Goal: Task Accomplishment & Management: Manage account settings

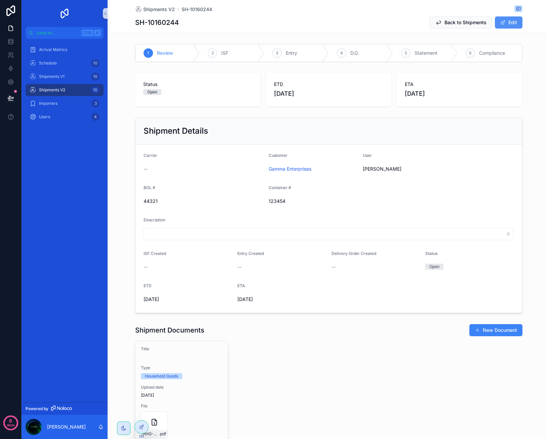
click at [507, 23] on button "Edit" at bounding box center [509, 22] width 28 height 12
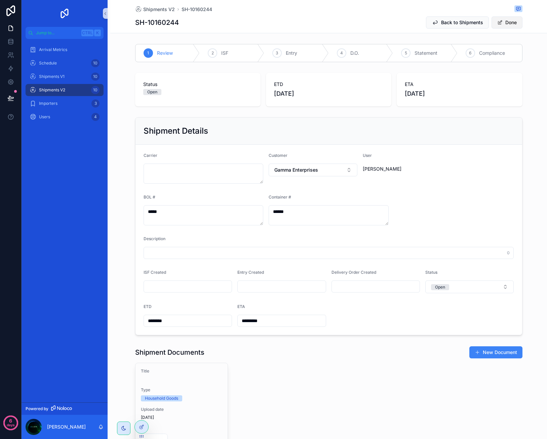
click at [494, 21] on button "Done" at bounding box center [506, 22] width 31 height 12
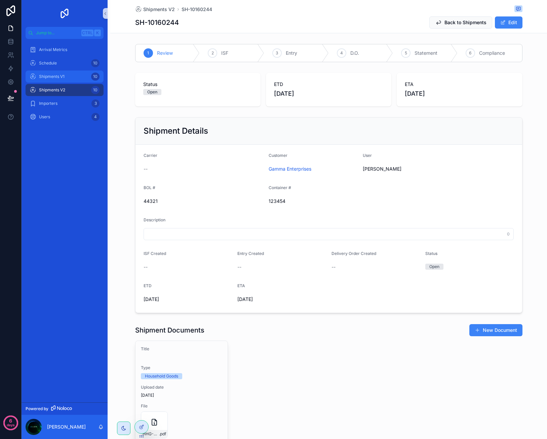
click at [47, 76] on span "Shipments V1" at bounding box center [52, 76] width 26 height 5
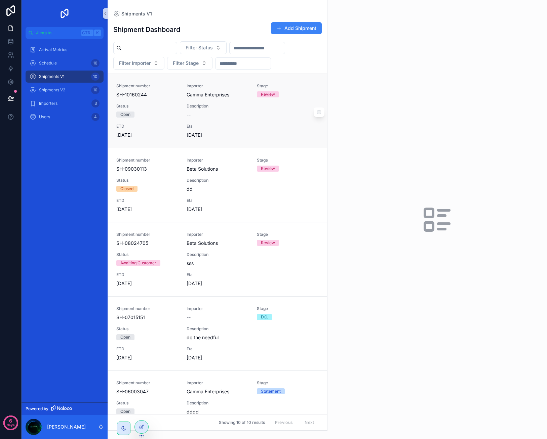
click at [169, 99] on div "Shipment number SH-10160244 Importer Gamma Enterprises Stage Review Status Open…" at bounding box center [217, 110] width 203 height 55
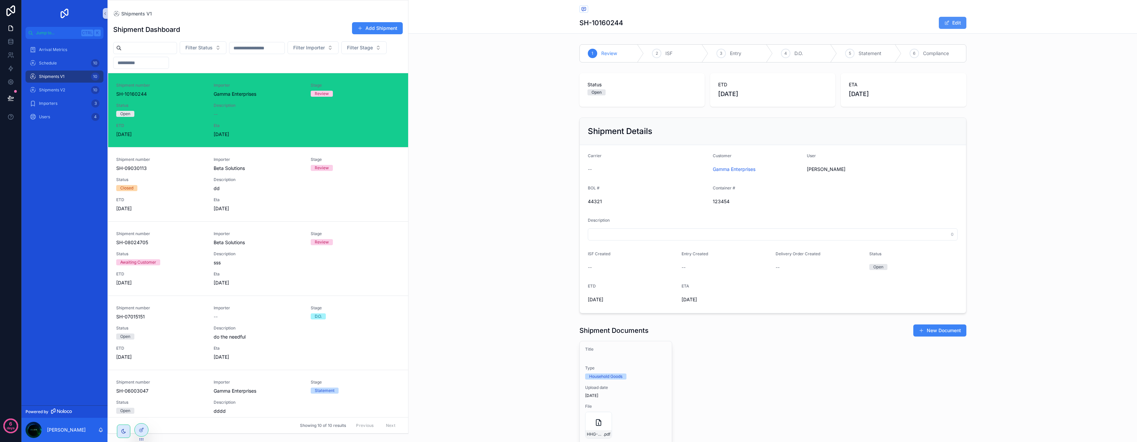
click at [546, 23] on span at bounding box center [946, 22] width 5 height 5
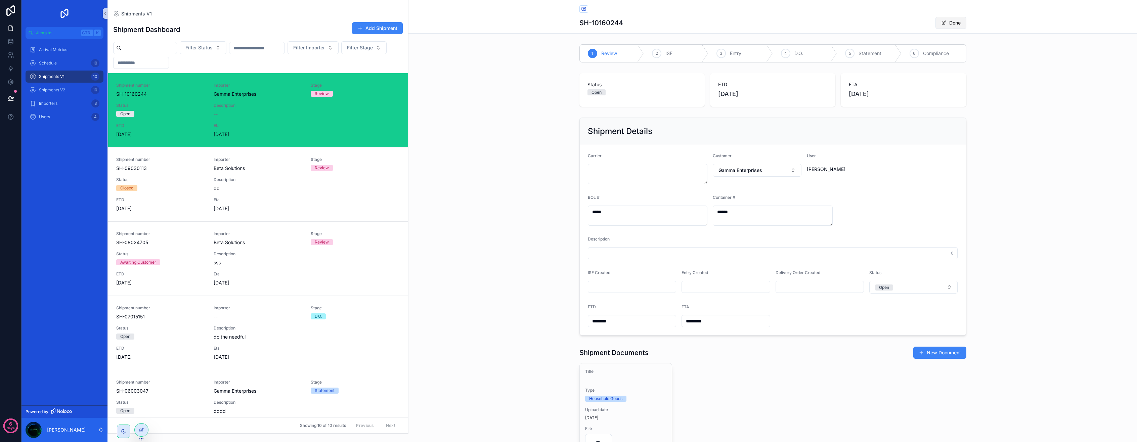
click at [546, 21] on button "Done" at bounding box center [951, 23] width 31 height 12
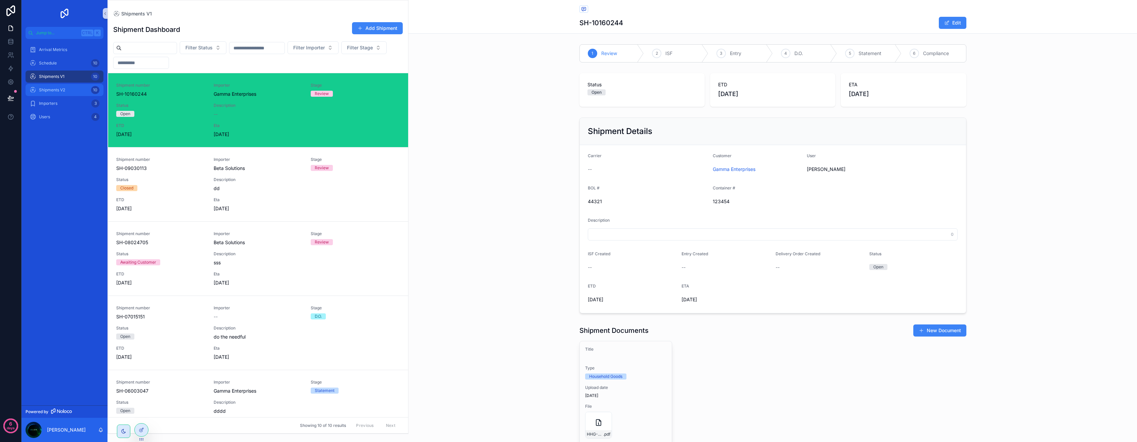
click at [46, 89] on span "Shipments V2" at bounding box center [52, 89] width 26 height 5
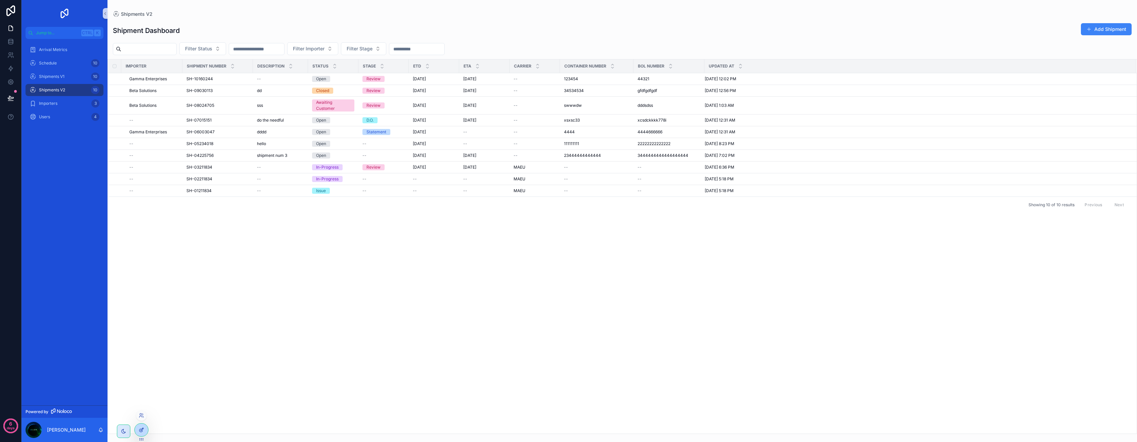
click at [138, 430] on div at bounding box center [141, 430] width 13 height 13
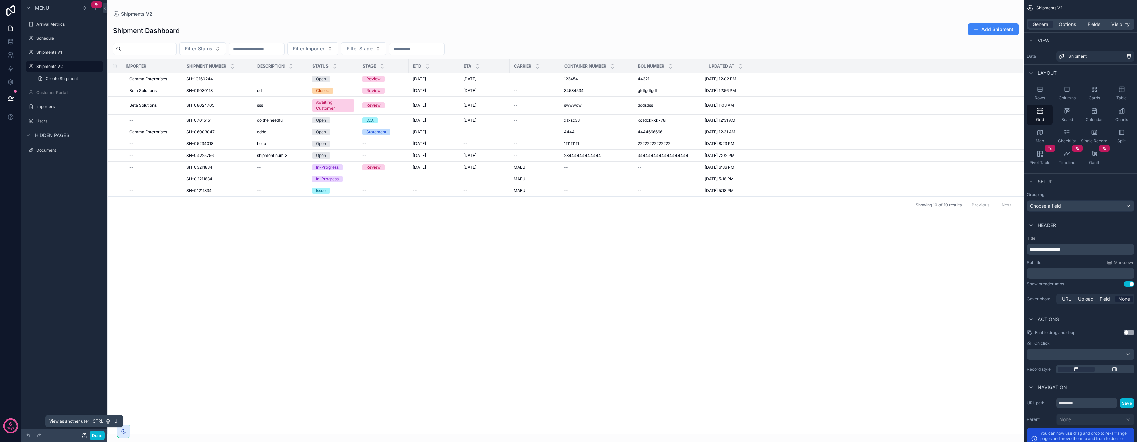
click at [86, 436] on icon at bounding box center [84, 435] width 5 height 5
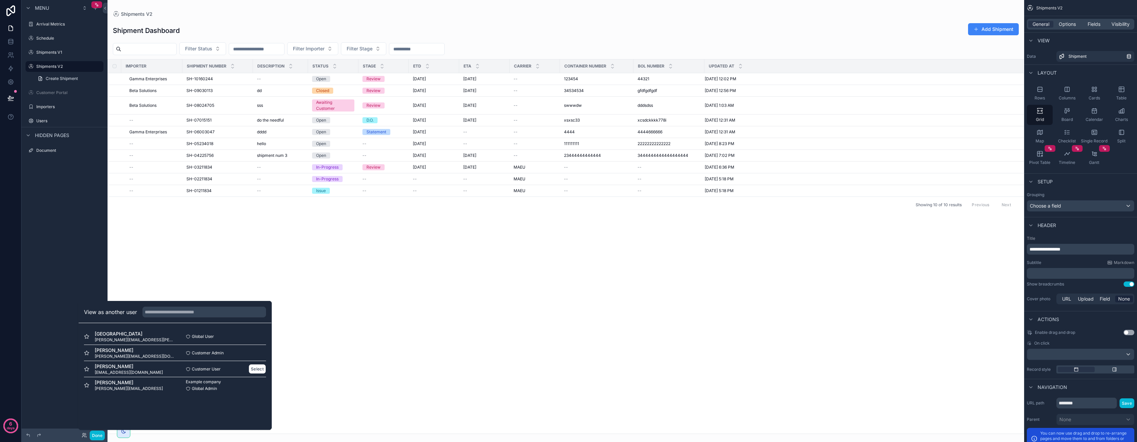
click at [194, 367] on span "Customer User" at bounding box center [206, 369] width 29 height 5
click at [254, 369] on button "Select" at bounding box center [257, 369] width 17 height 10
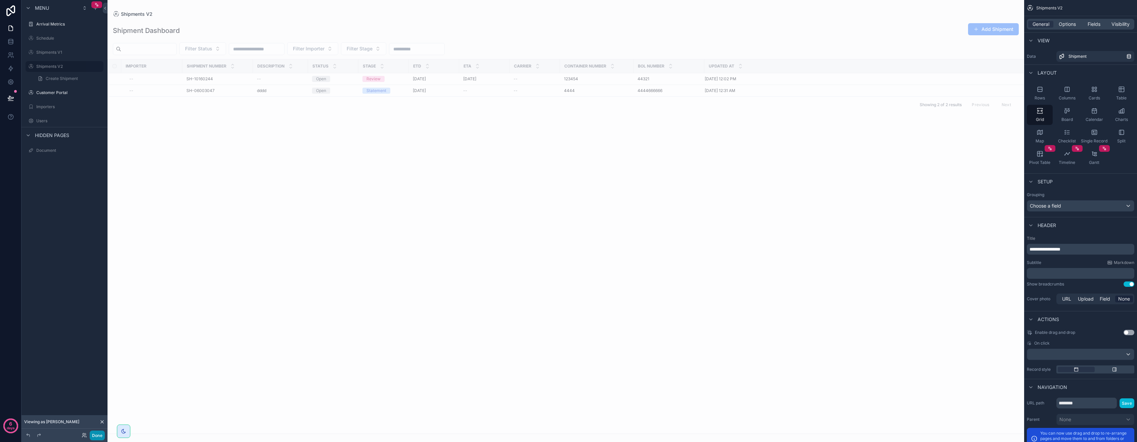
click at [101, 433] on button "Done" at bounding box center [97, 436] width 15 height 10
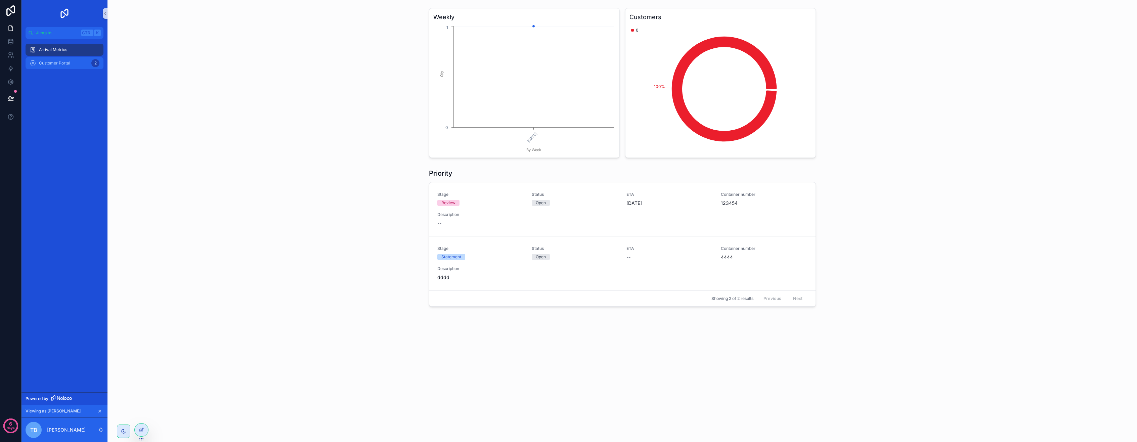
click at [68, 58] on div "Customer Portal 2" at bounding box center [65, 63] width 70 height 11
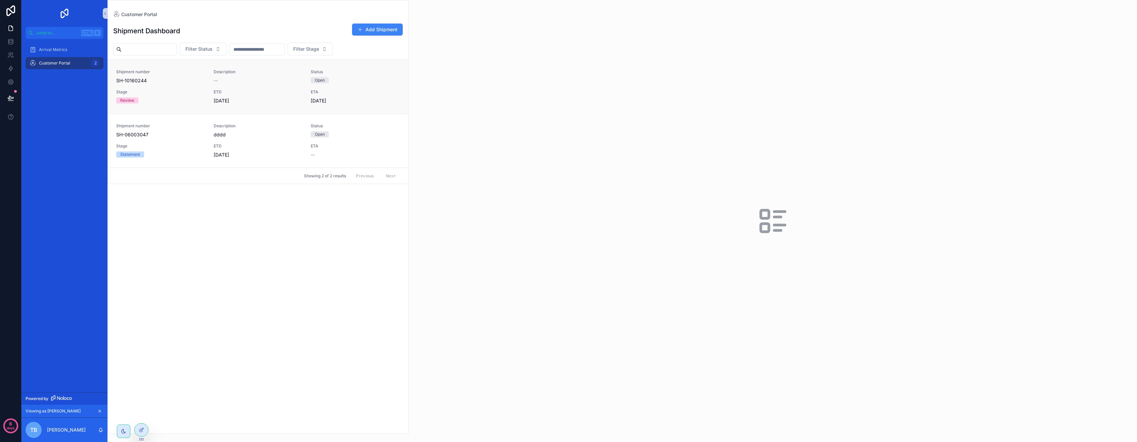
click at [175, 103] on div "Stage Review" at bounding box center [160, 96] width 89 height 15
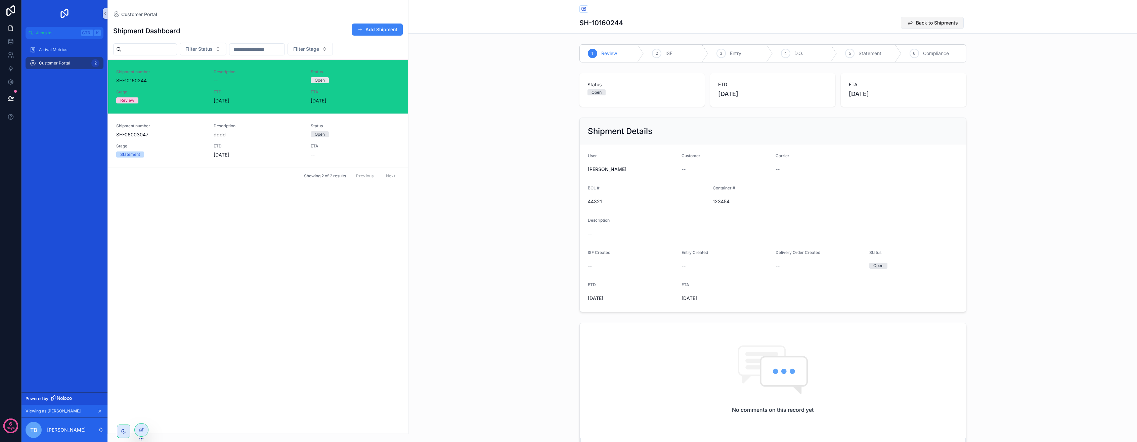
click at [916, 22] on span "Back to Shipments" at bounding box center [937, 22] width 42 height 7
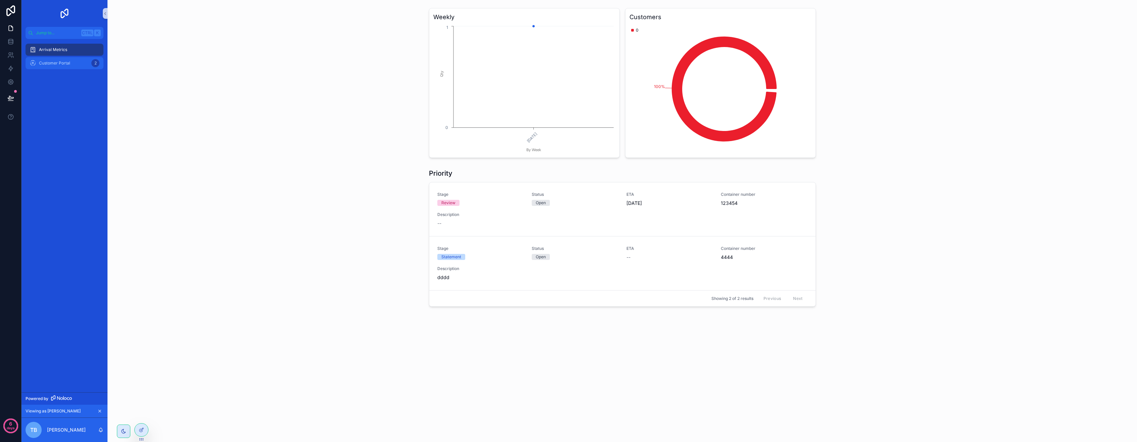
click at [45, 61] on span "Customer Portal" at bounding box center [54, 62] width 31 height 5
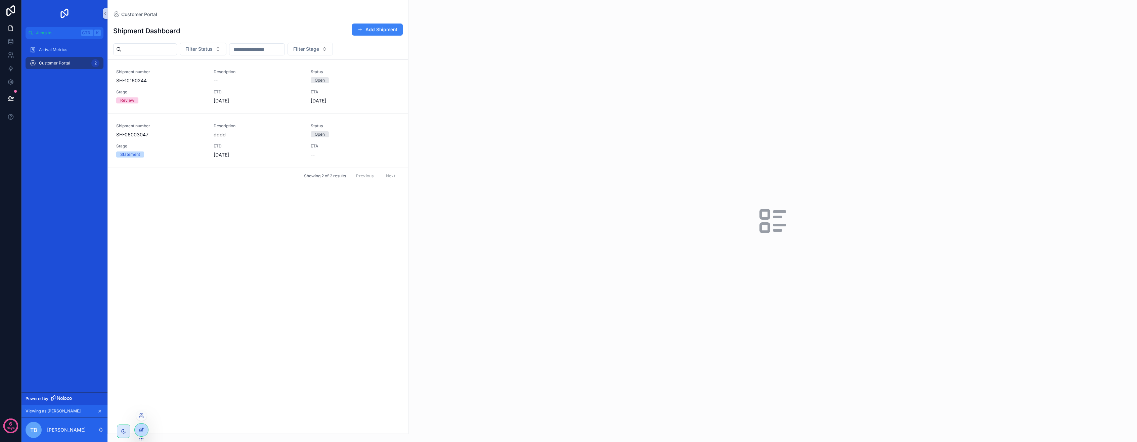
click at [142, 431] on icon at bounding box center [141, 429] width 5 height 5
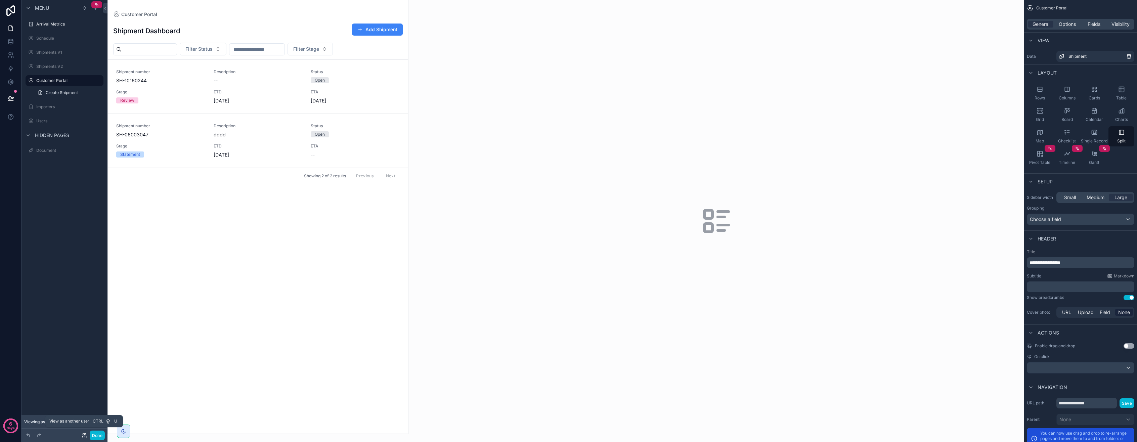
click at [85, 433] on icon at bounding box center [84, 435] width 5 height 5
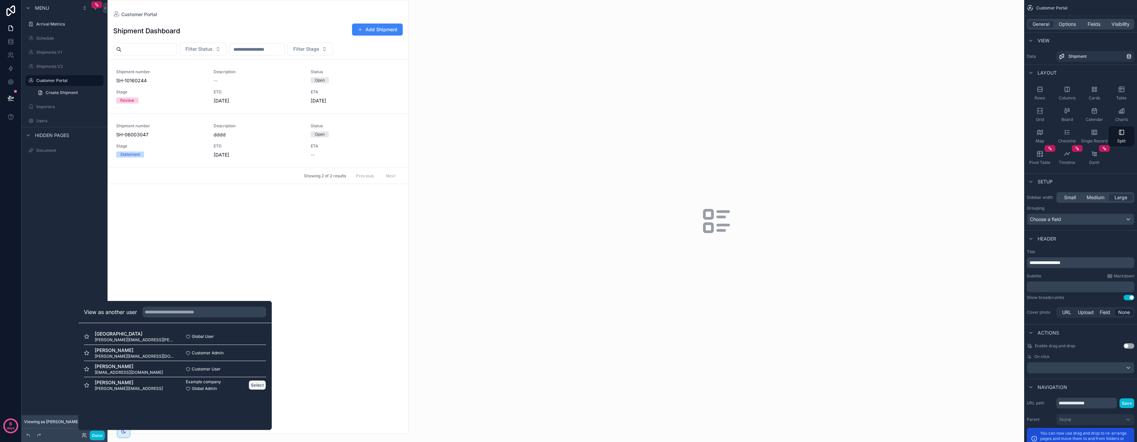
click at [255, 386] on button "Select" at bounding box center [257, 385] width 17 height 10
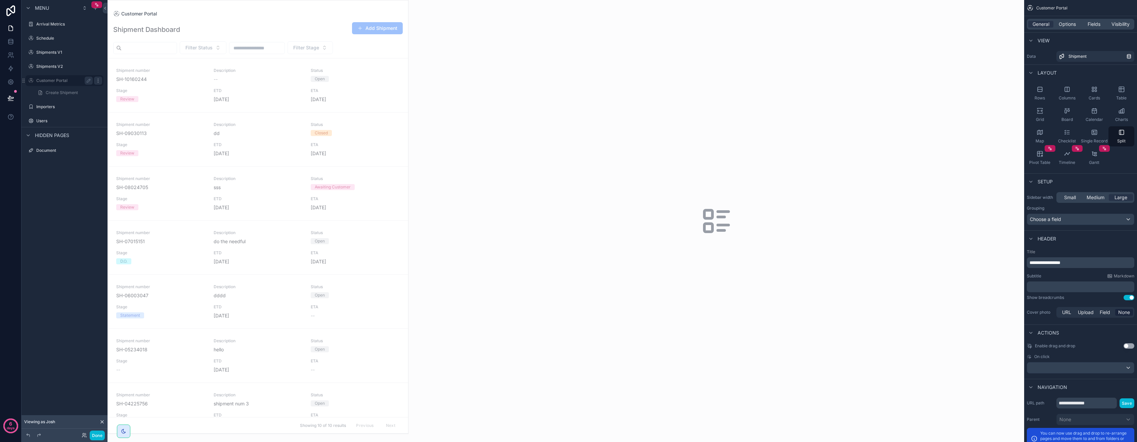
click at [100, 81] on icon "scrollable content" at bounding box center [97, 80] width 5 height 5
click at [117, 83] on icon at bounding box center [114, 85] width 5 height 5
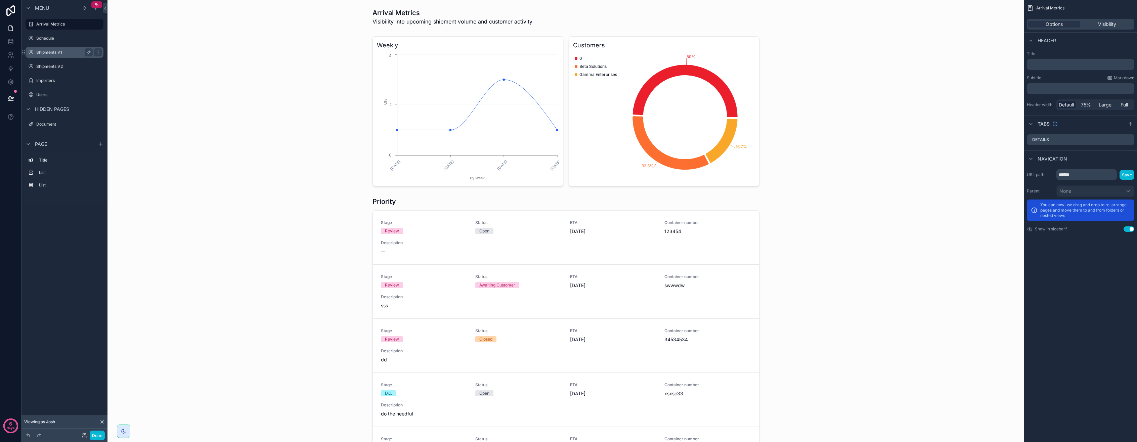
click at [53, 51] on label "Shipments V1" at bounding box center [63, 52] width 54 height 5
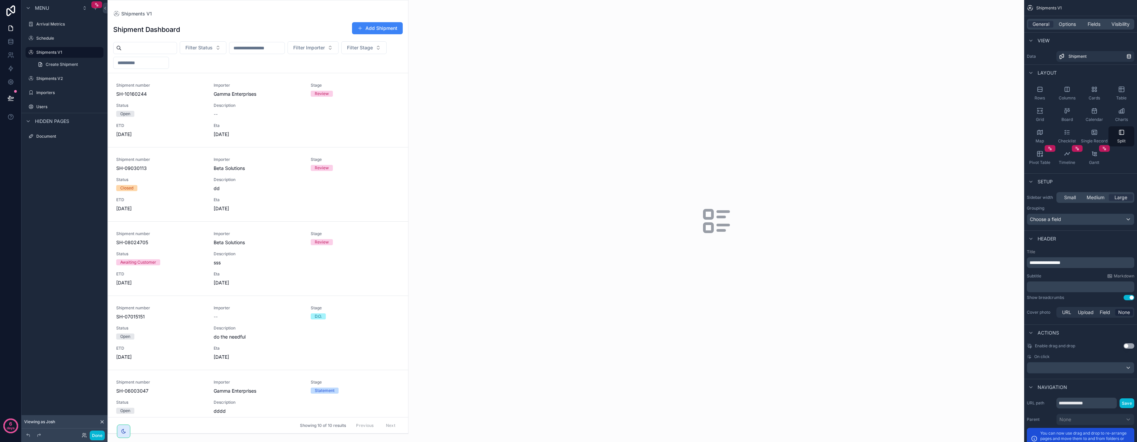
click at [372, 28] on div at bounding box center [258, 216] width 300 height 433
click at [375, 27] on button "Add Shipment" at bounding box center [377, 28] width 51 height 12
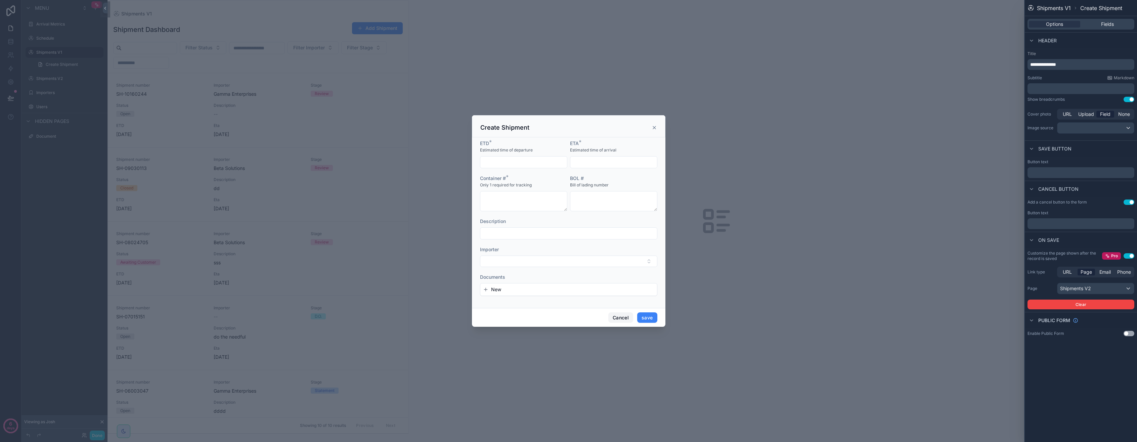
click at [614, 316] on button "Cancel" at bounding box center [620, 317] width 25 height 11
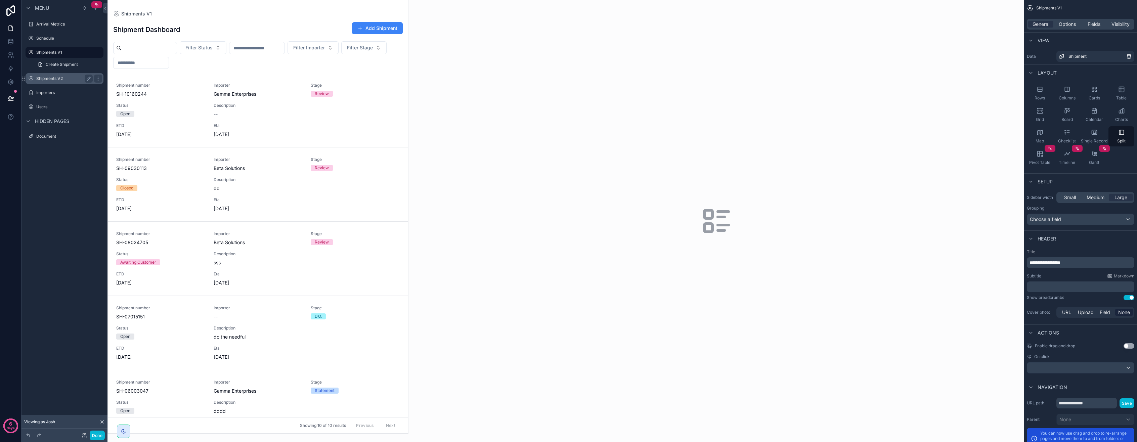
click at [59, 78] on label "Shipments V2" at bounding box center [63, 78] width 54 height 5
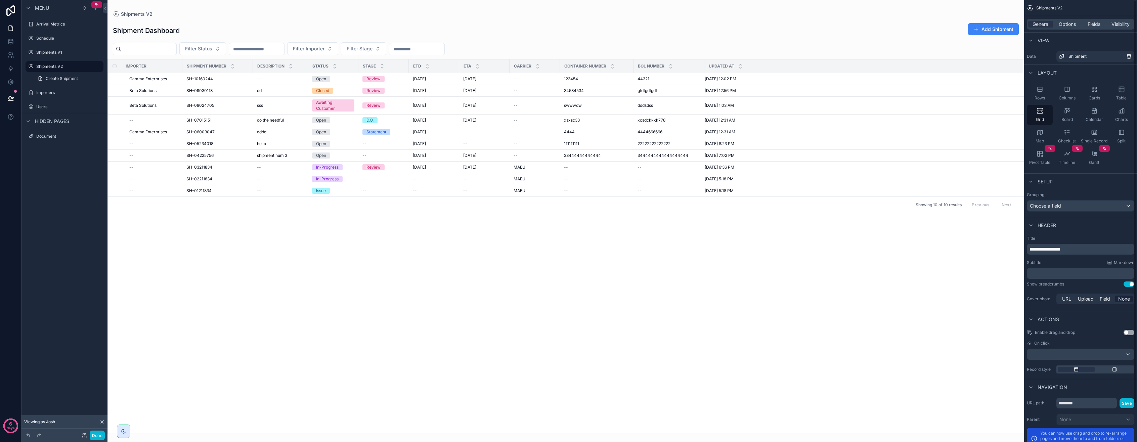
click at [992, 32] on div at bounding box center [566, 221] width 917 height 442
click at [977, 28] on span at bounding box center [976, 29] width 5 height 5
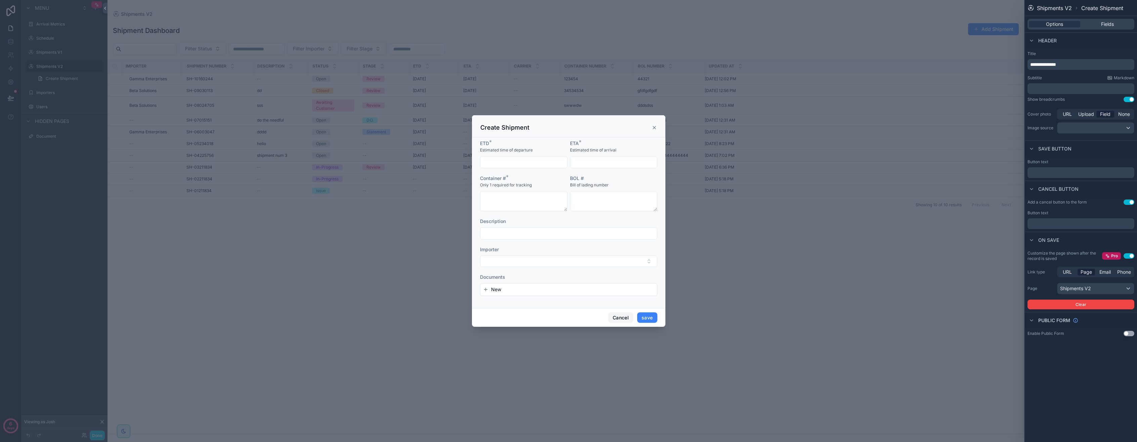
click at [623, 318] on button "Cancel" at bounding box center [620, 317] width 25 height 11
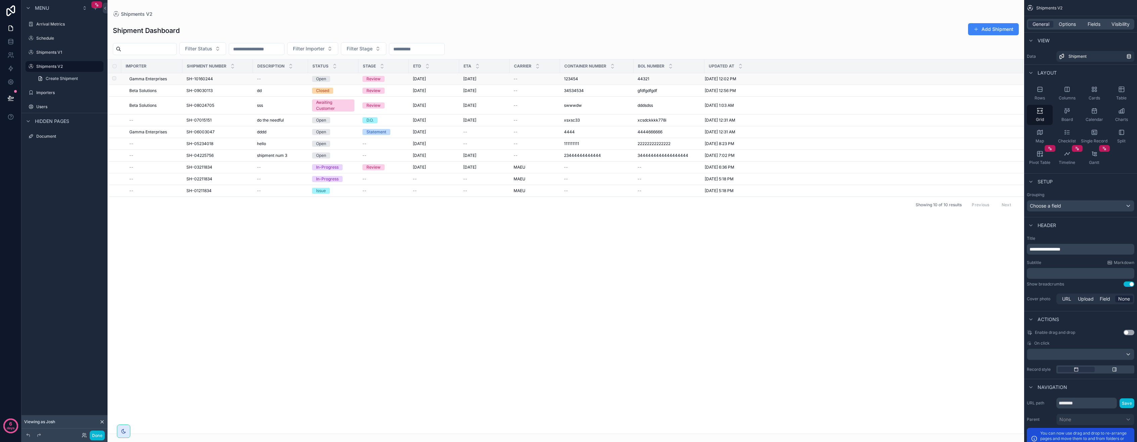
click at [153, 81] on span "Gamma Enterprises" at bounding box center [148, 78] width 38 height 5
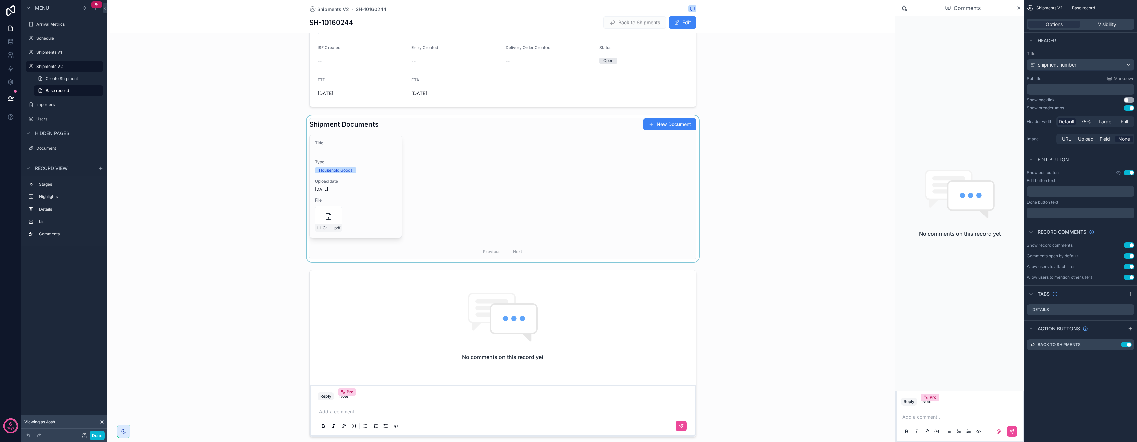
scroll to position [202, 0]
click at [239, 145] on div at bounding box center [502, 193] width 785 height 147
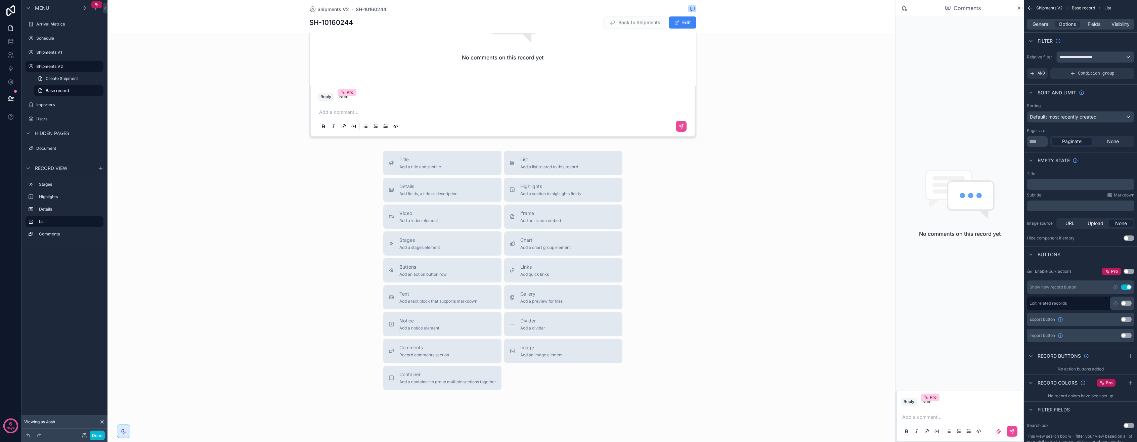
scroll to position [507, 0]
click at [100, 435] on button "Done" at bounding box center [97, 436] width 15 height 10
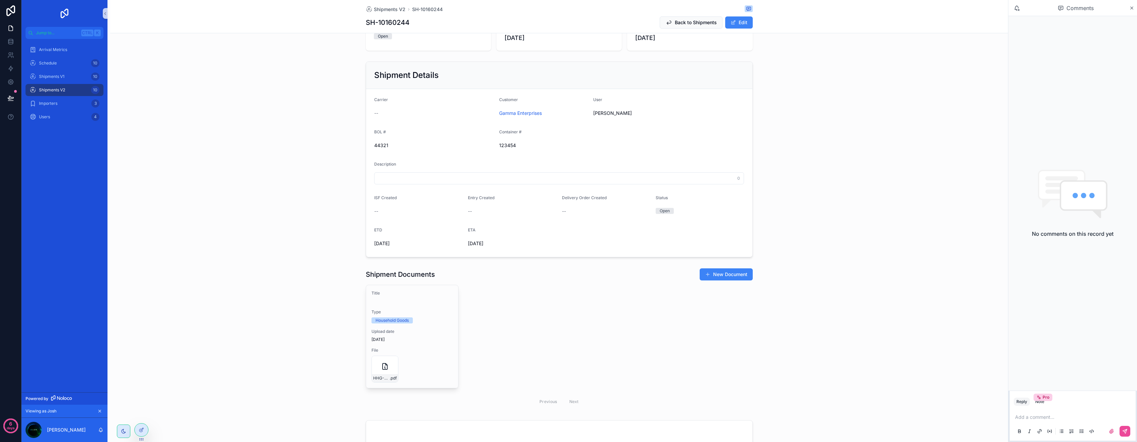
scroll to position [0, 0]
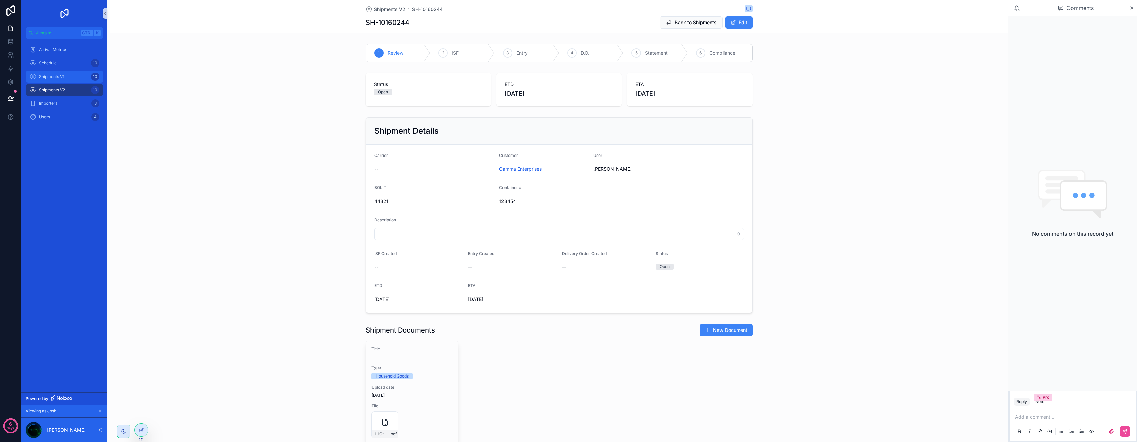
click at [47, 80] on div "Shipments V1 10" at bounding box center [65, 76] width 70 height 11
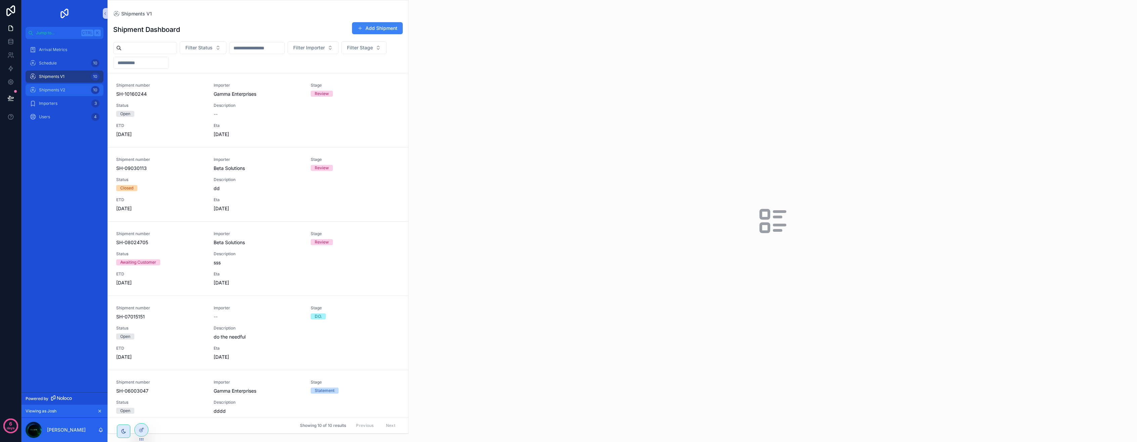
click at [49, 87] on div "Shipments V2 10" at bounding box center [65, 90] width 70 height 11
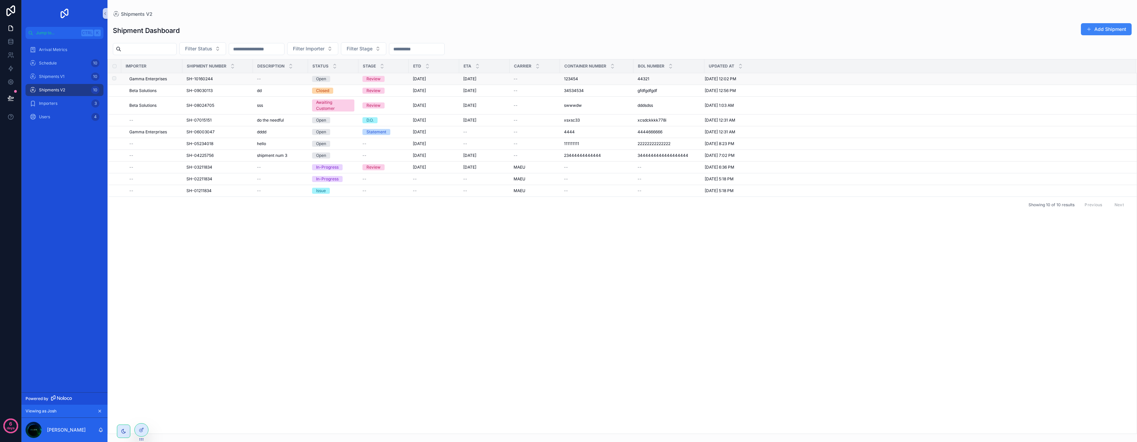
click at [226, 81] on div "SH-10160244 SH-10160244" at bounding box center [217, 78] width 62 height 5
